Goal: Navigation & Orientation: Find specific page/section

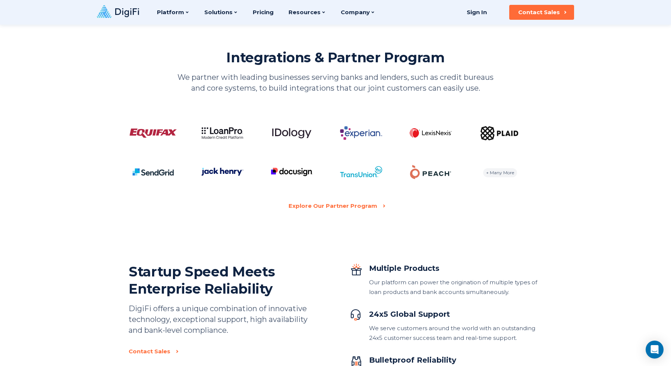
scroll to position [1413, 0]
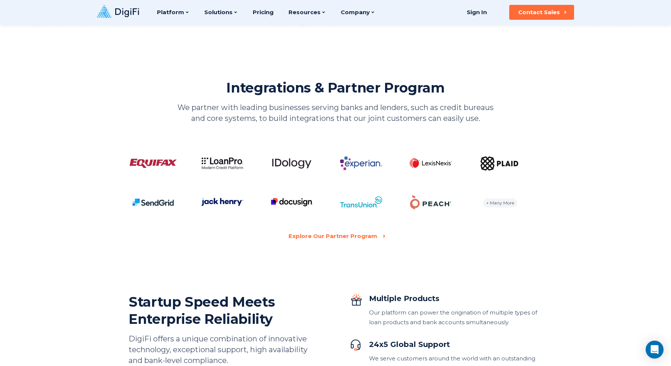
click at [497, 204] on div "+ Many More" at bounding box center [500, 202] width 34 height 9
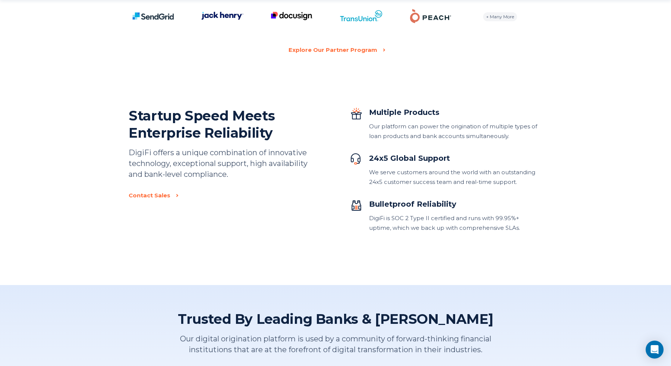
scroll to position [1611, 0]
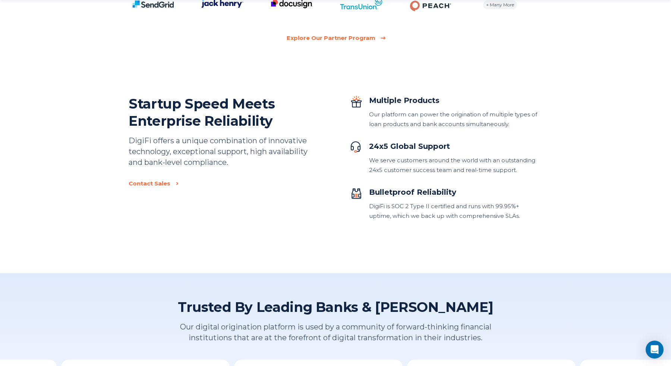
click at [343, 33] on div "Explore Our Partner Program" at bounding box center [331, 38] width 89 height 10
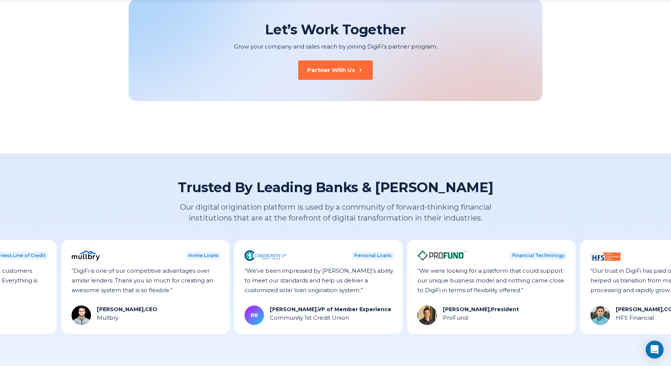
scroll to position [956, 0]
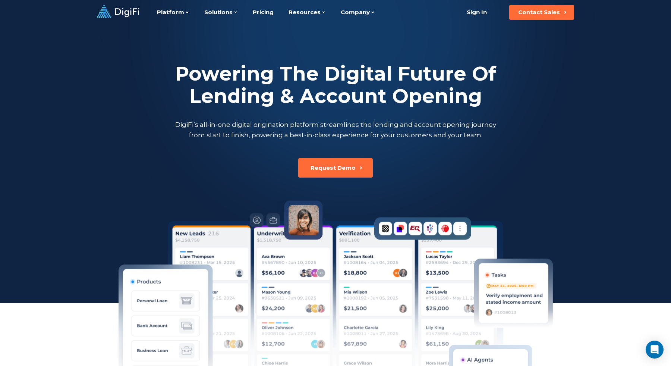
click at [127, 7] on icon at bounding box center [118, 11] width 42 height 13
